Goal: Complete application form: Complete application form

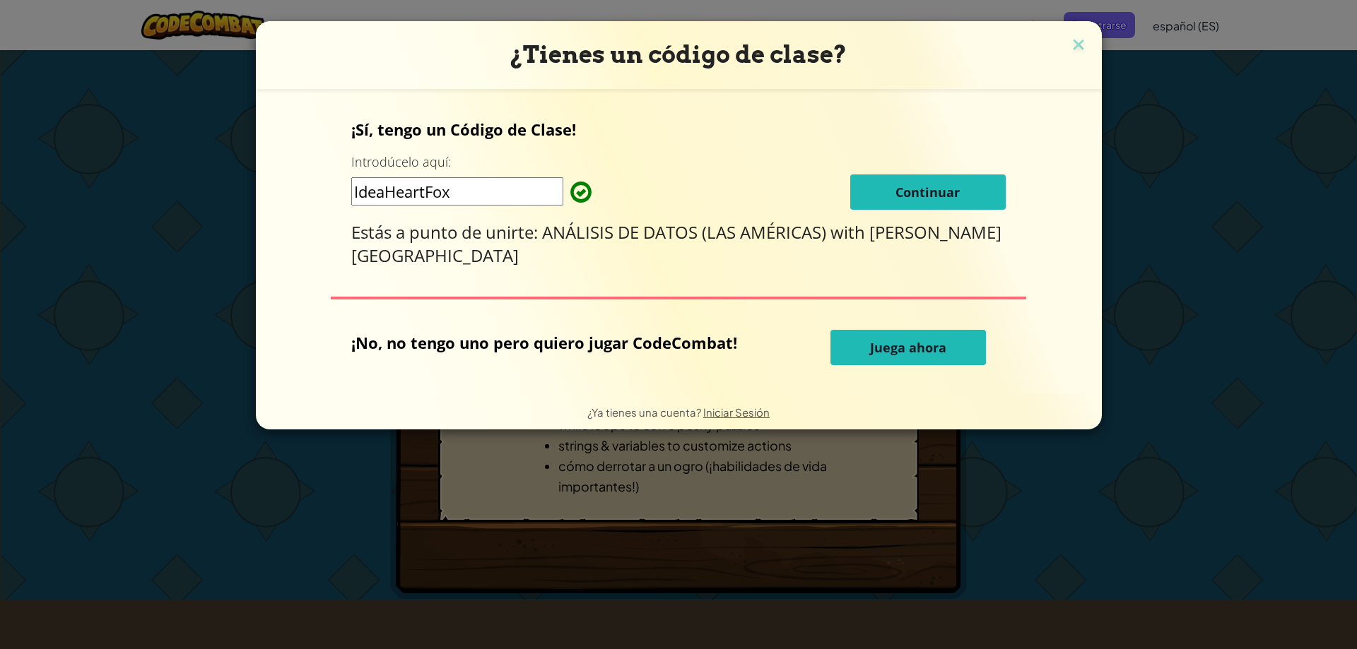
click at [946, 198] on button "Continuar" at bounding box center [927, 192] width 155 height 35
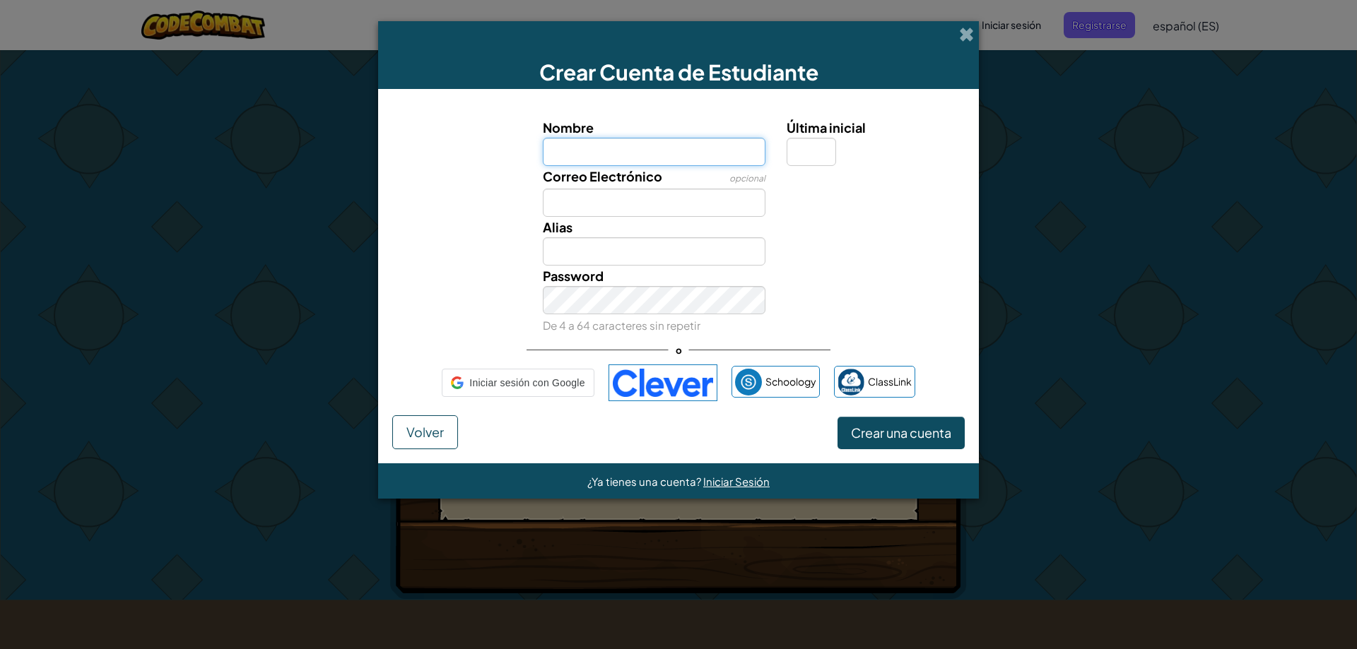
click at [709, 153] on input "Nombre" at bounding box center [654, 152] width 223 height 28
click at [818, 151] on input "Última inicial" at bounding box center [810, 152] width 49 height 28
click at [724, 156] on input "Nombre" at bounding box center [654, 152] width 223 height 28
type input "[PERSON_NAME]"
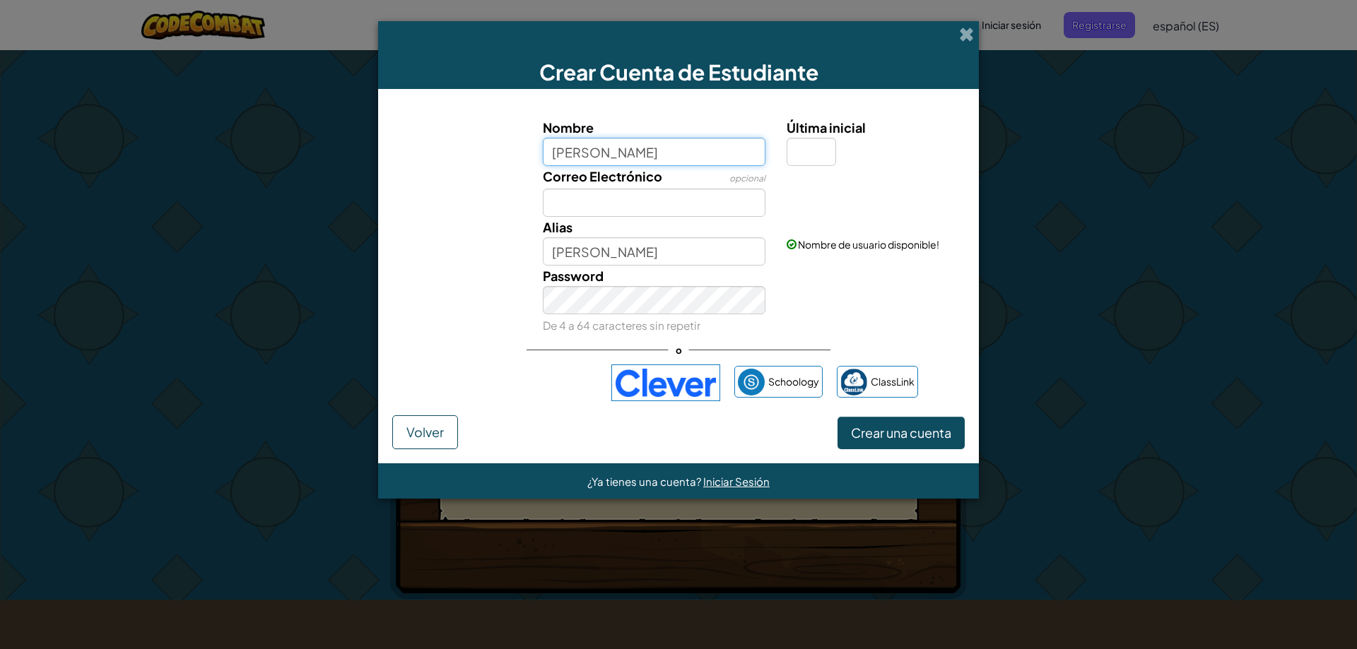
drag, startPoint x: 644, startPoint y: 155, endPoint x: 592, endPoint y: 152, distance: 52.4
click at [592, 152] on input "[PERSON_NAME]" at bounding box center [654, 152] width 223 height 28
type input "[PERSON_NAME]"
click at [810, 149] on input "Última inicial" at bounding box center [810, 152] width 49 height 28
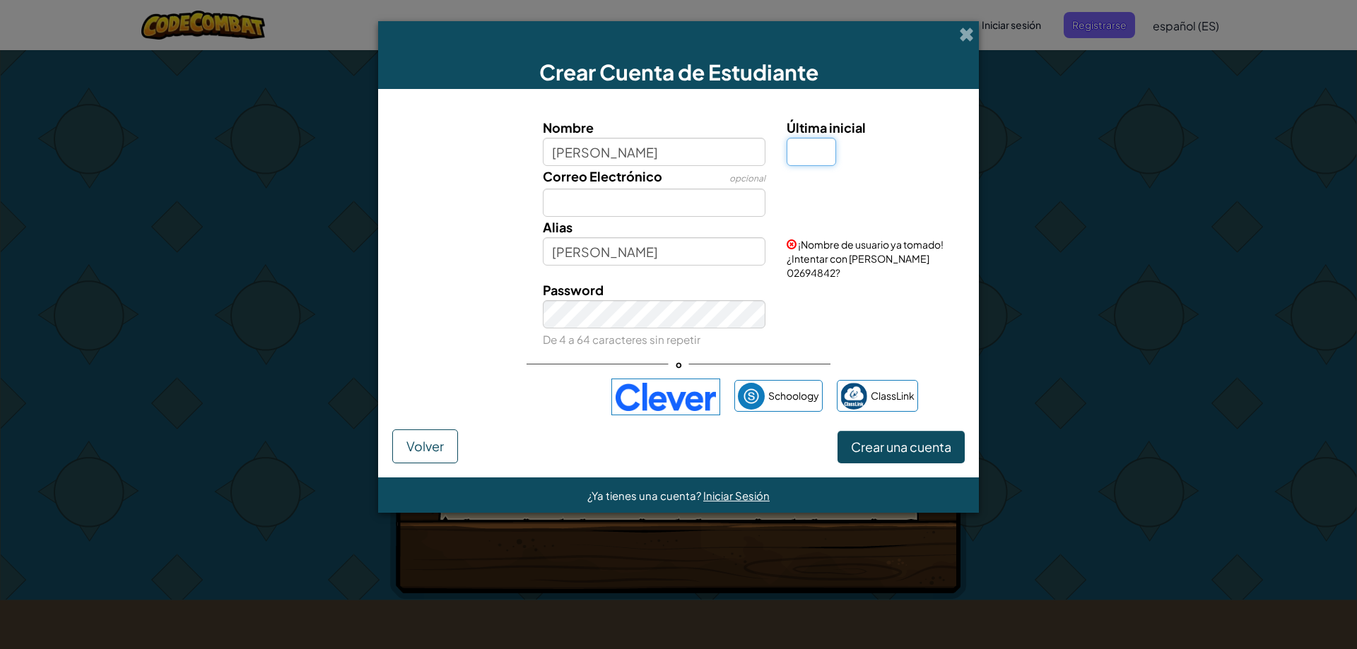
type input "B"
type input "[PERSON_NAME]"
click at [697, 213] on input "Correo Electrónico" at bounding box center [654, 203] width 223 height 28
type input "[EMAIL_ADDRESS][DOMAIN_NAME]"
click at [815, 156] on input "B" at bounding box center [810, 152] width 49 height 28
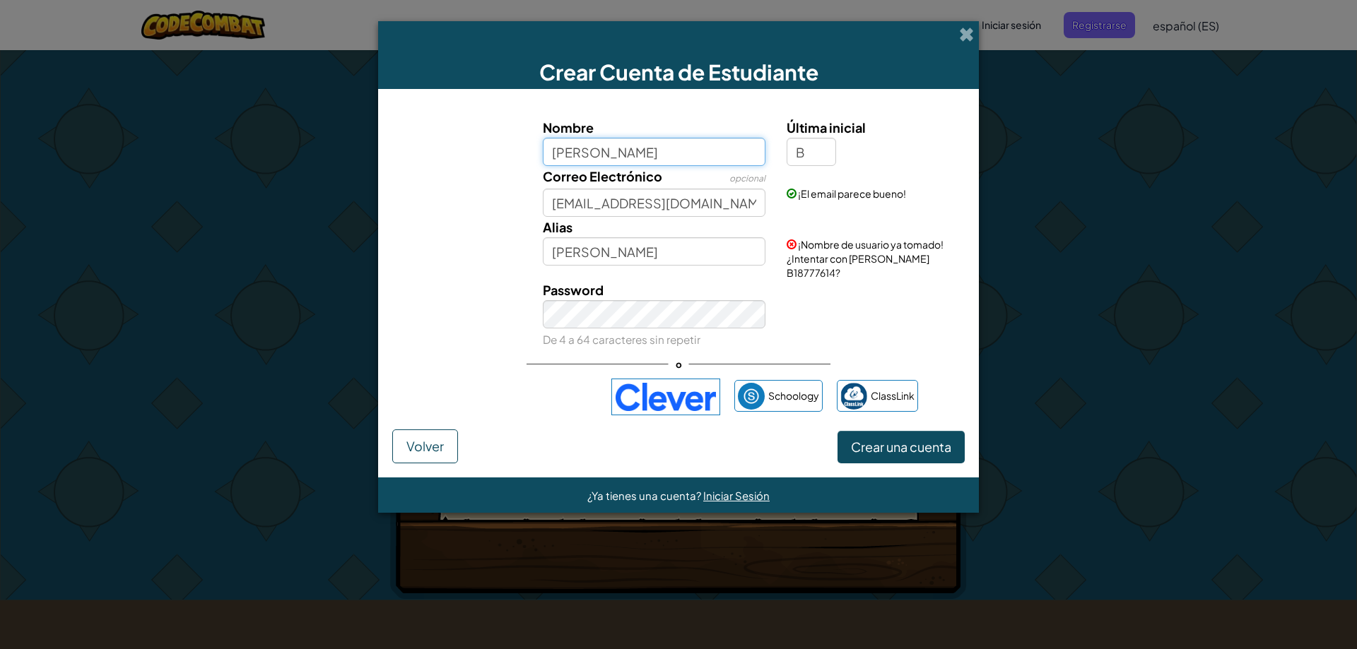
click at [755, 157] on input "[PERSON_NAME]" at bounding box center [654, 152] width 223 height 28
type input "[PERSON_NAME]"
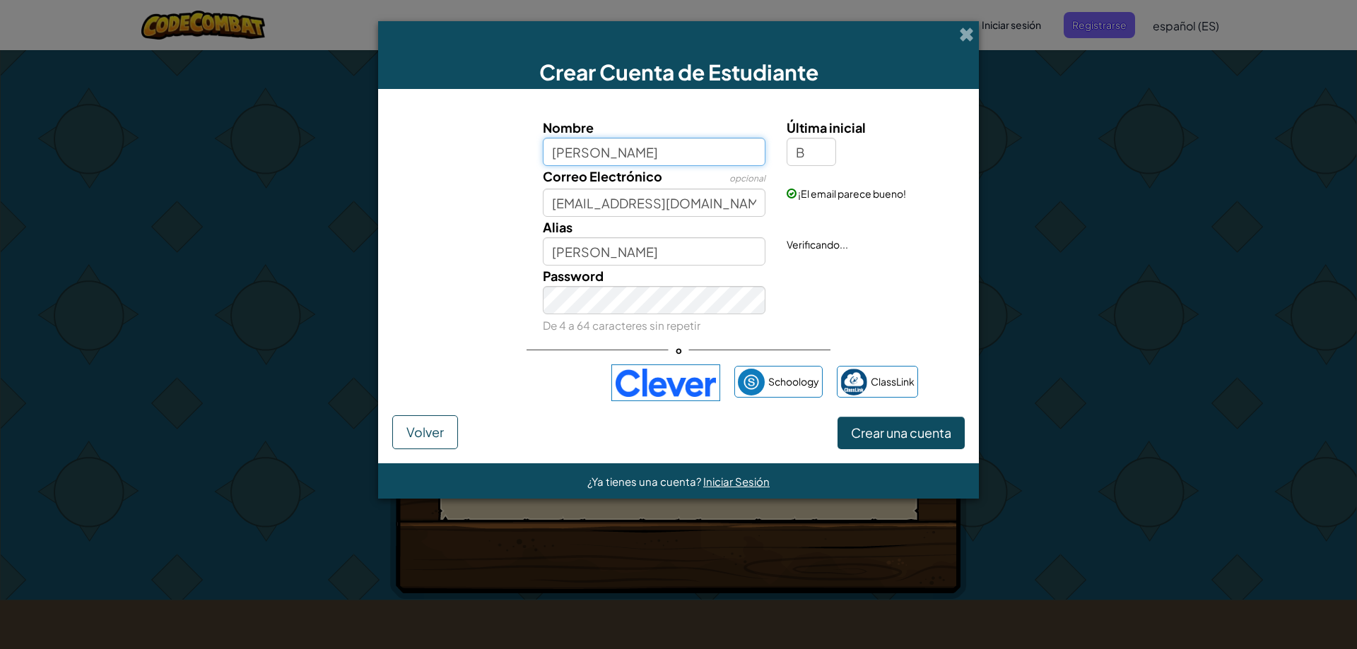
type input "[PERSON_NAME]"
drag, startPoint x: 642, startPoint y: 162, endPoint x: 600, endPoint y: 157, distance: 42.7
click at [600, 157] on input "[PERSON_NAME]" at bounding box center [654, 152] width 223 height 28
type input "[PERSON_NAME]"
type input "DanielSB"
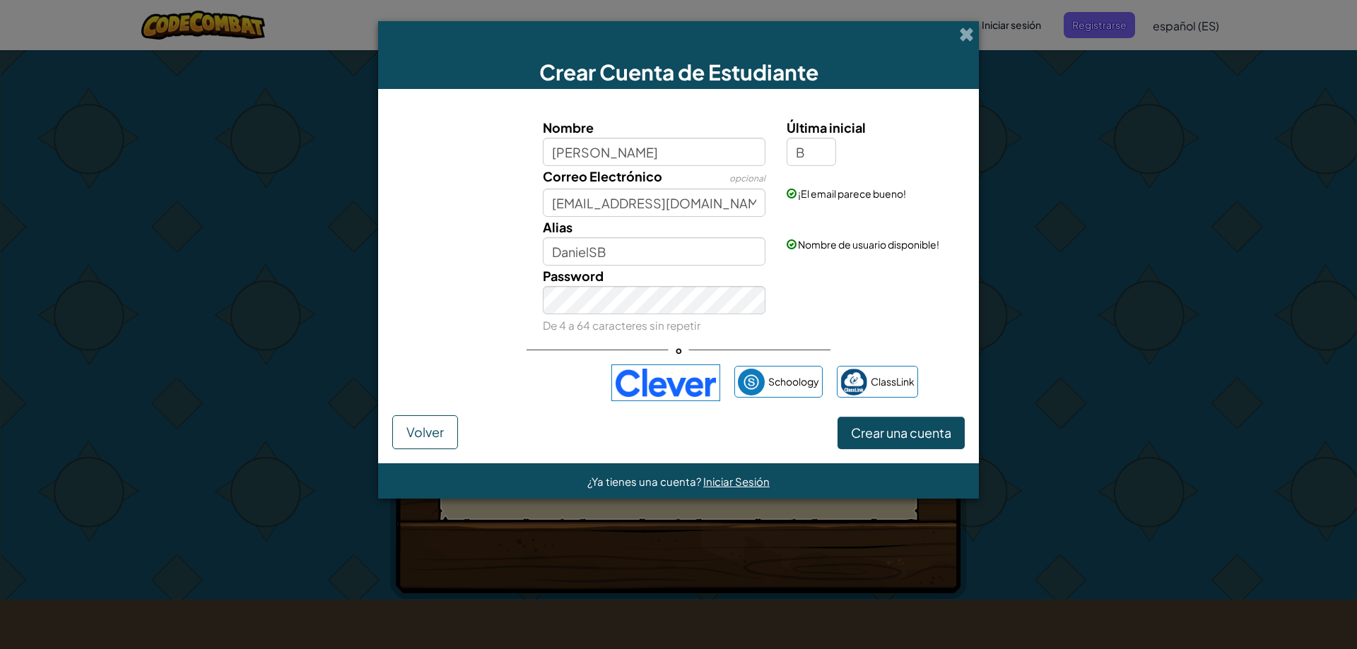
click at [826, 175] on div "¡El email parece bueno!" at bounding box center [874, 183] width 196 height 35
click at [820, 151] on input "B" at bounding box center [810, 152] width 49 height 28
click at [803, 281] on div "Password De 4 a 64 caracteres sin repetir" at bounding box center [678, 301] width 586 height 70
click at [632, 153] on input "[PERSON_NAME]" at bounding box center [654, 152] width 223 height 28
type input "DanielS4454"
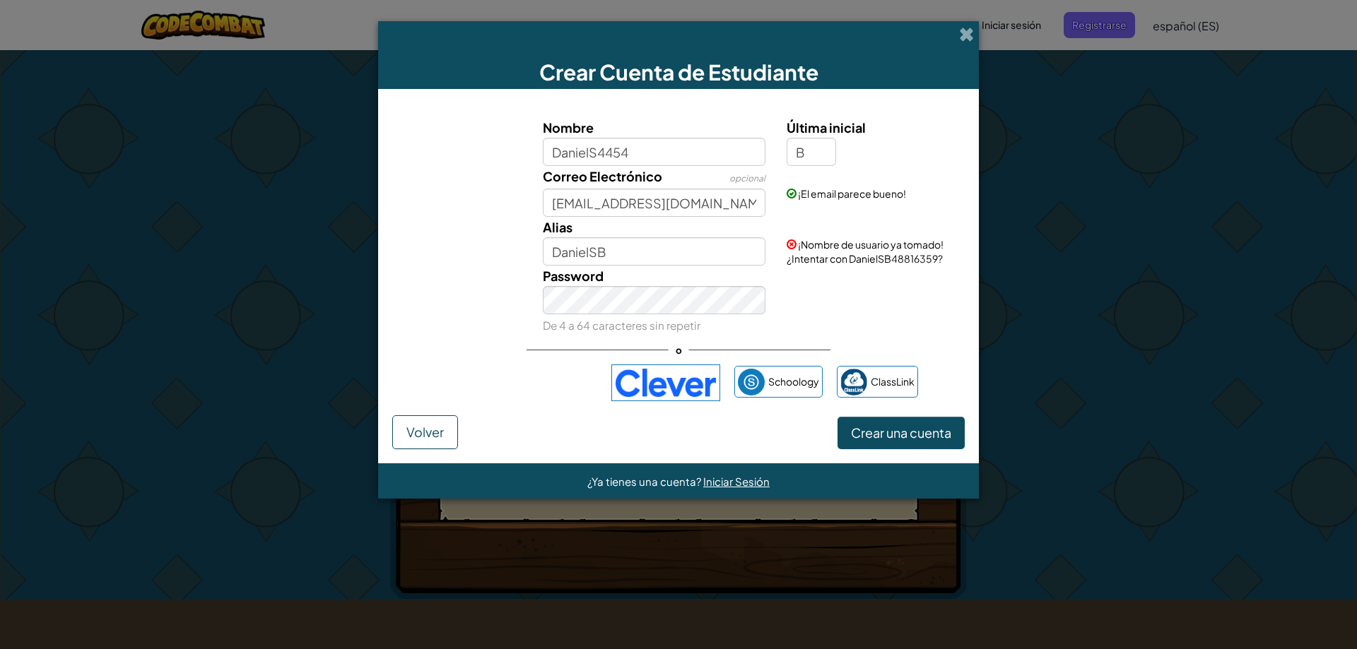
type input "DanielS4454B"
click at [839, 277] on div "Password De 4 a 64 caracteres sin repetir" at bounding box center [678, 301] width 586 height 70
click at [637, 150] on input "DanielS4454" at bounding box center [654, 152] width 223 height 28
click at [639, 153] on input "DanielS4454" at bounding box center [654, 152] width 223 height 28
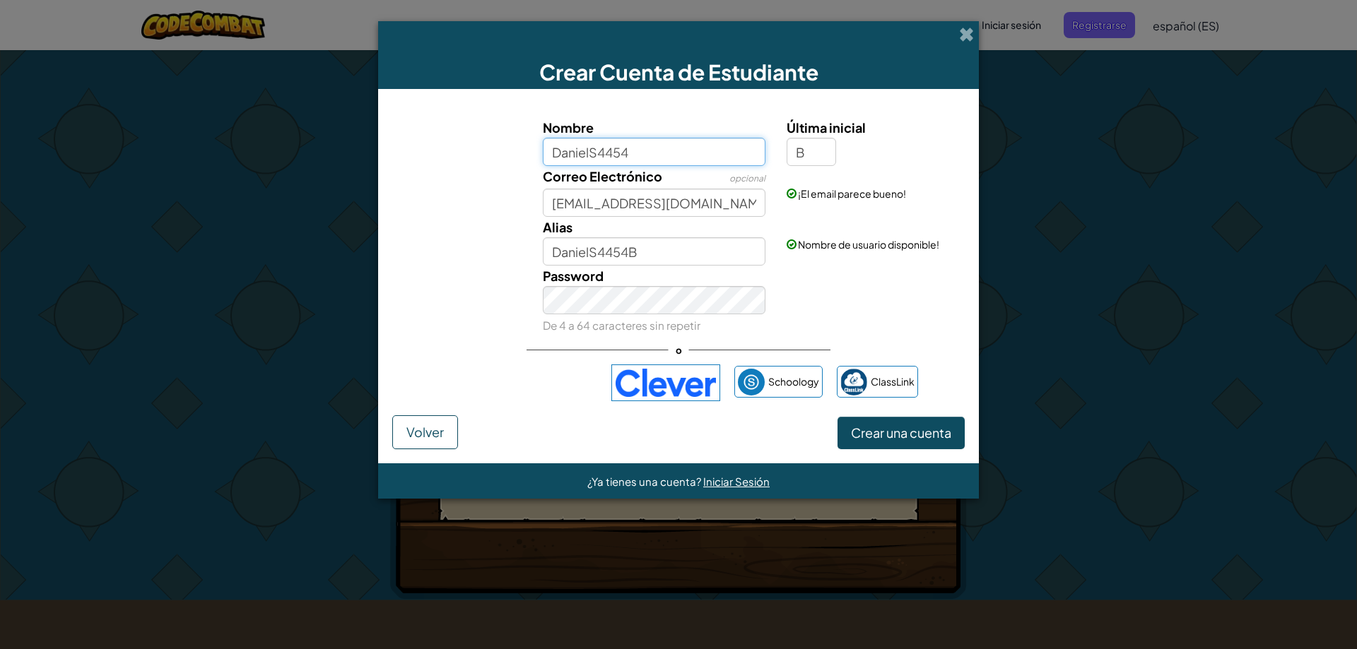
click at [639, 153] on input "DanielS4454" at bounding box center [654, 152] width 223 height 28
click at [655, 155] on input "DanielS4454" at bounding box center [654, 152] width 223 height 28
type input "DanielS03"
click at [830, 296] on div "Password De 4 a 64 caracteres sin repetir" at bounding box center [678, 301] width 586 height 70
click at [670, 251] on input "DanielS03B" at bounding box center [654, 251] width 223 height 28
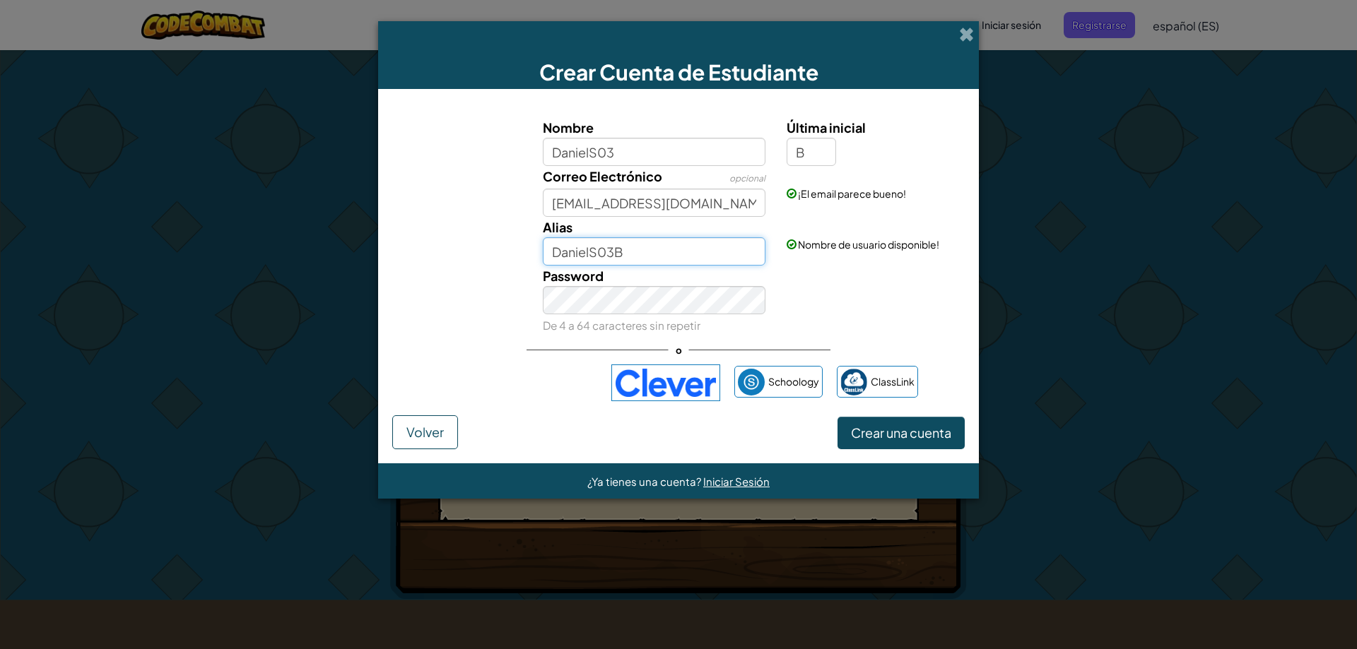
drag, startPoint x: 599, startPoint y: 251, endPoint x: 616, endPoint y: 251, distance: 17.0
click at [616, 251] on input "DanielS03B" at bounding box center [654, 251] width 223 height 28
click at [642, 248] on input "DanielSB" at bounding box center [654, 251] width 223 height 28
type input "DanielSB03"
click at [676, 275] on div "Password De 4 a 64 caracteres sin repetir" at bounding box center [654, 301] width 244 height 70
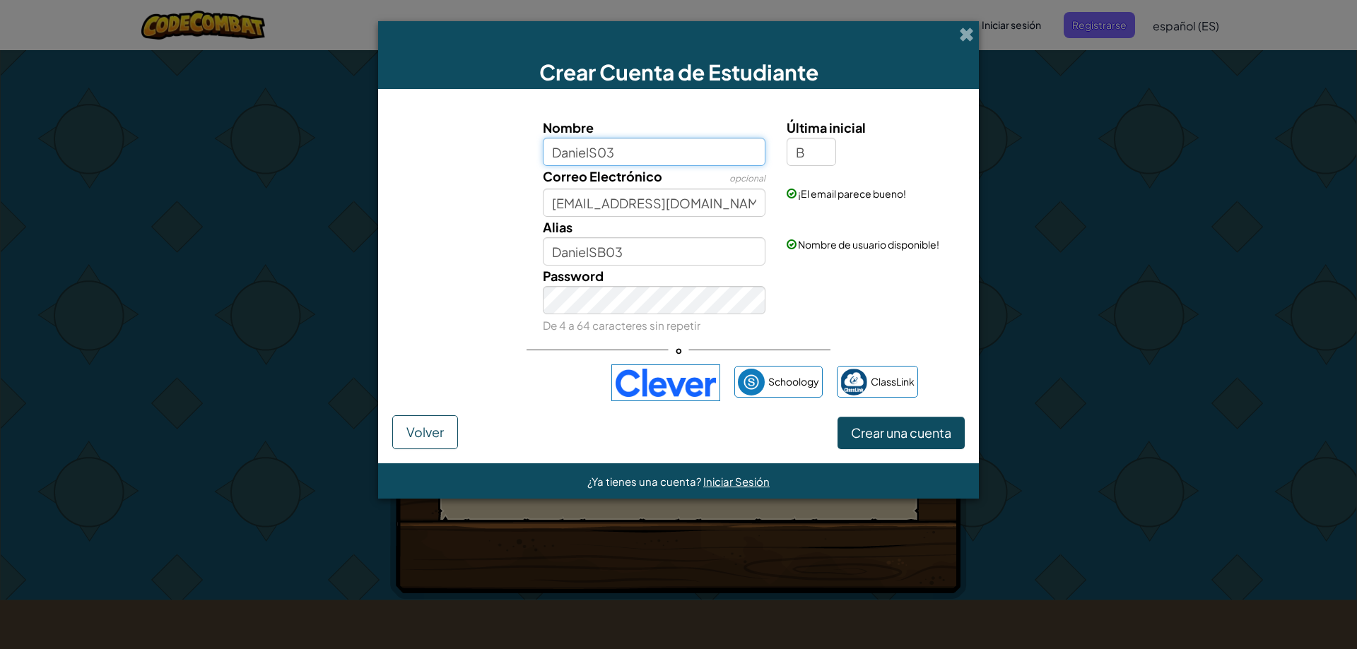
click at [606, 154] on input "DanielS03" at bounding box center [654, 152] width 223 height 28
drag, startPoint x: 599, startPoint y: 152, endPoint x: 613, endPoint y: 151, distance: 14.1
click at [613, 151] on input "DanielS03" at bounding box center [654, 152] width 223 height 28
click at [629, 149] on input "[PERSON_NAME]" at bounding box center [654, 152] width 223 height 28
type input "[PERSON_NAME]"
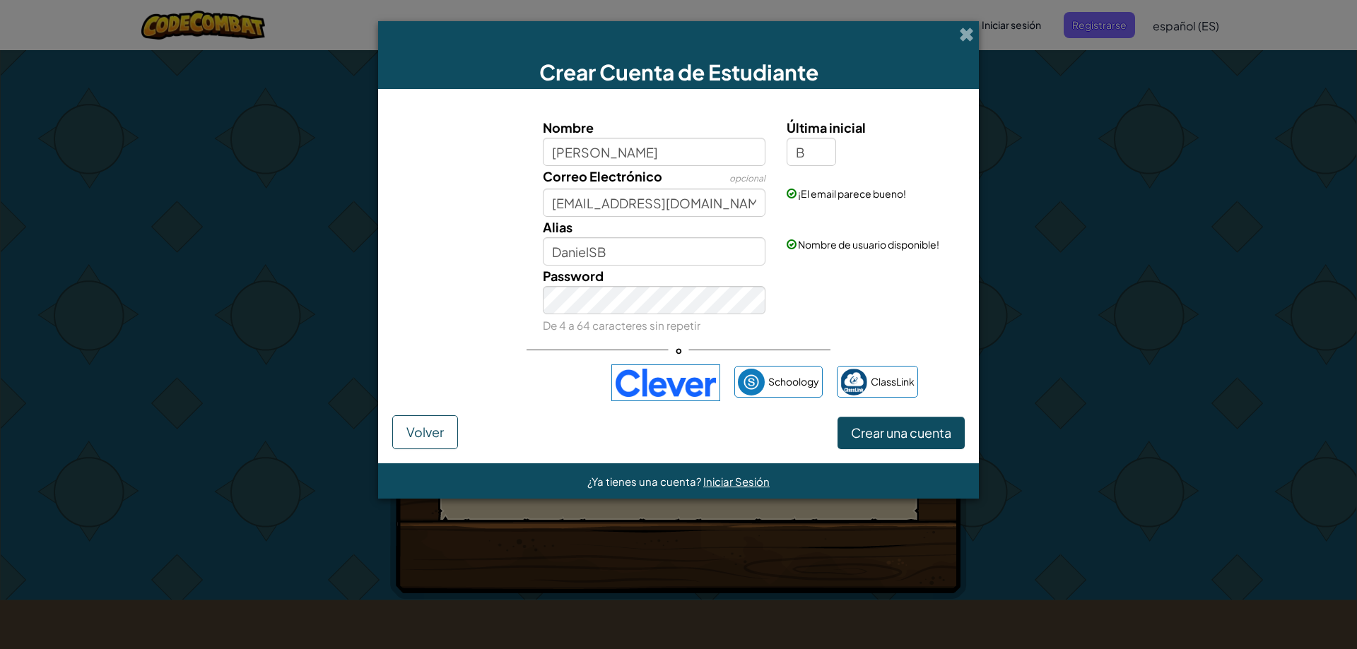
click at [848, 295] on div "Password De 4 a 64 caracteres sin repetir" at bounding box center [678, 301] width 586 height 70
click at [637, 247] on input "DanielSB" at bounding box center [654, 251] width 223 height 28
type input "DanielSB03"
click at [810, 285] on div "Password De 4 a 64 caracteres sin repetir" at bounding box center [678, 301] width 586 height 70
